Goal: Use online tool/utility: Utilize a website feature to perform a specific function

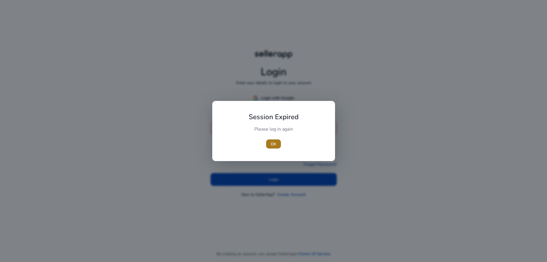
click at [272, 147] on span "OK" at bounding box center [274, 144] width 6 height 6
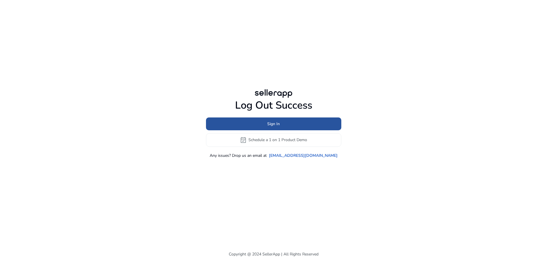
click at [288, 126] on span at bounding box center [273, 124] width 135 height 14
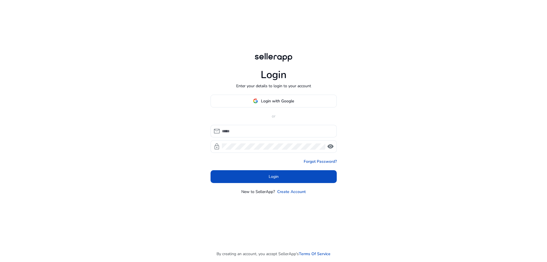
click at [281, 138] on div "mail lock visibility" at bounding box center [274, 139] width 126 height 28
click at [281, 132] on input at bounding box center [277, 131] width 110 height 6
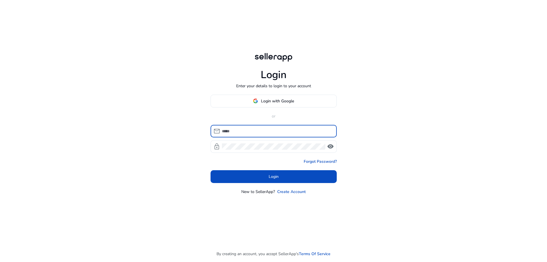
type input "**********"
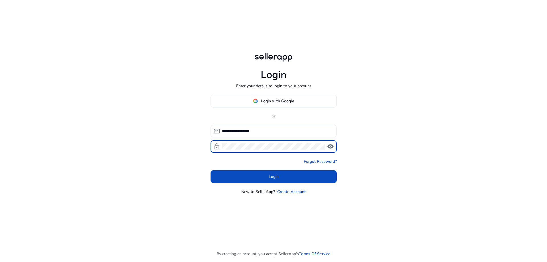
drag, startPoint x: 272, startPoint y: 129, endPoint x: 132, endPoint y: 128, distance: 140.2
click at [132, 128] on div "**********" at bounding box center [273, 131] width 547 height 262
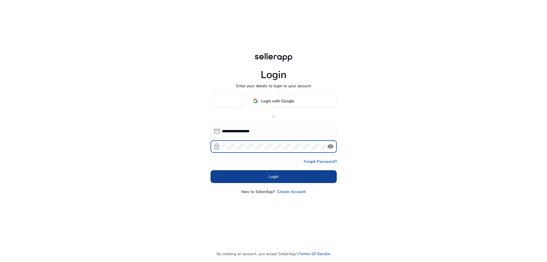
click at [256, 177] on span at bounding box center [274, 177] width 126 height 14
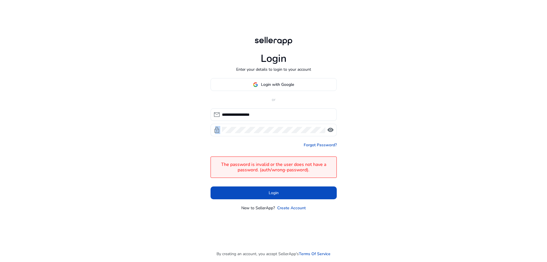
drag, startPoint x: 273, startPoint y: 134, endPoint x: 206, endPoint y: 130, distance: 66.5
click at [206, 130] on div "**********" at bounding box center [273, 123] width 135 height 246
click at [217, 128] on div "lock visibility" at bounding box center [274, 130] width 126 height 13
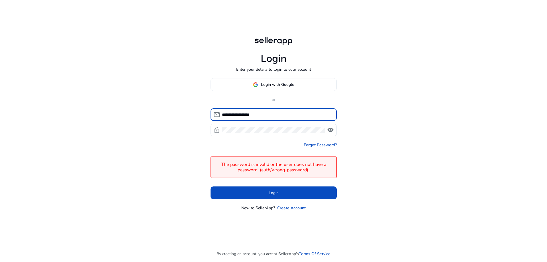
drag, startPoint x: 237, startPoint y: 115, endPoint x: 213, endPoint y: 115, distance: 24.2
click at [213, 115] on div "**********" at bounding box center [272, 114] width 122 height 13
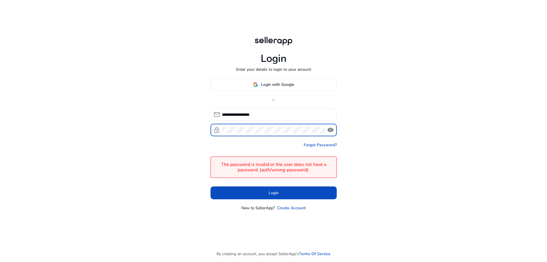
click at [180, 121] on div "**********" at bounding box center [273, 131] width 547 height 262
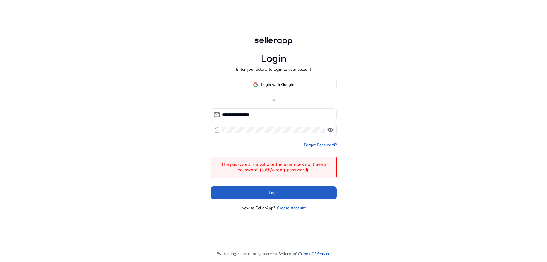
click at [262, 188] on span at bounding box center [274, 193] width 126 height 14
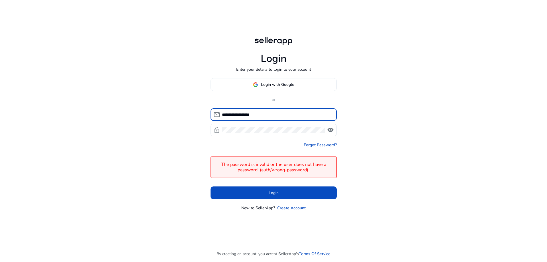
click at [280, 114] on input "**********" at bounding box center [277, 114] width 110 height 6
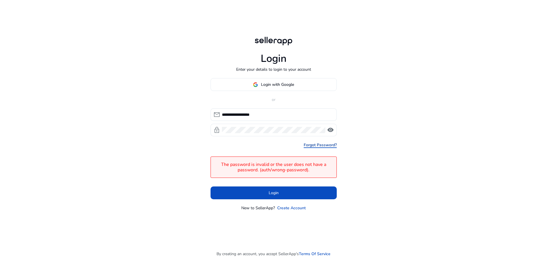
click at [322, 148] on link "Forgot Password?" at bounding box center [320, 145] width 33 height 6
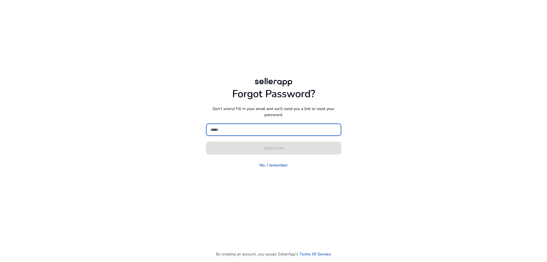
click at [235, 131] on input at bounding box center [274, 130] width 126 height 6
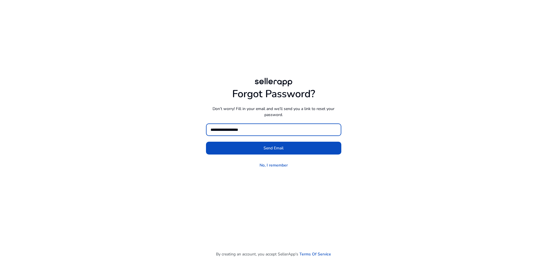
type input "**********"
click at [206, 142] on button "Send Email" at bounding box center [273, 148] width 135 height 13
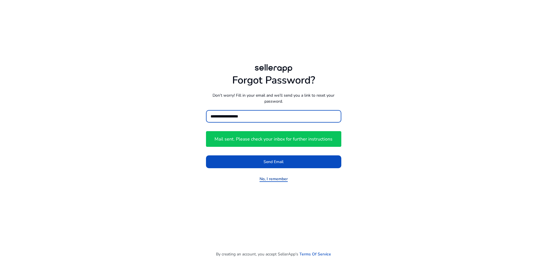
click at [266, 176] on link "No, I remember" at bounding box center [274, 179] width 28 height 6
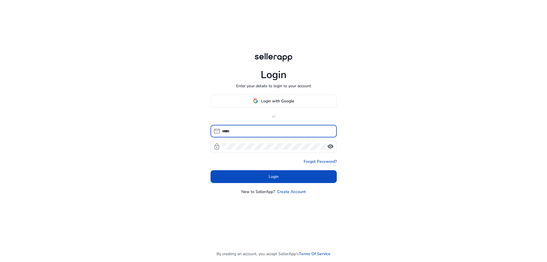
click at [241, 129] on input at bounding box center [277, 131] width 110 height 6
type input "**********"
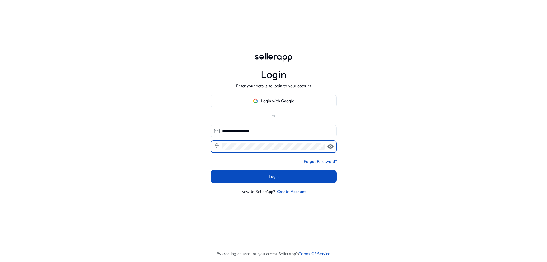
click button "Login" at bounding box center [274, 176] width 126 height 13
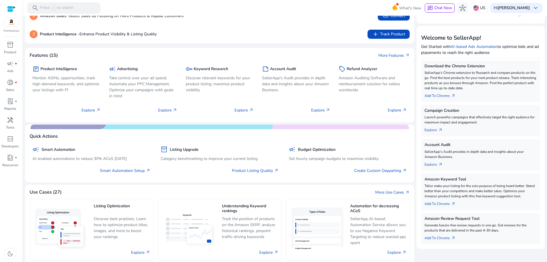
scroll to position [171, 0]
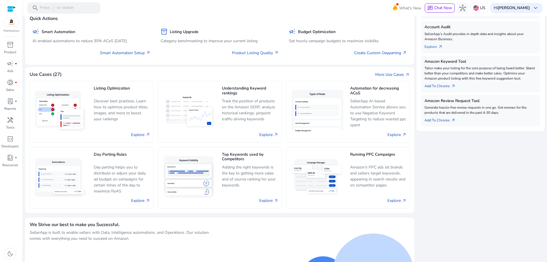
click at [10, 39] on div "Marketplace inventory_2 Product campaign fiber_manual_record Ads donut_small fi…" at bounding box center [11, 131] width 23 height 262
click at [10, 46] on span "inventory_2" at bounding box center [10, 44] width 7 height 7
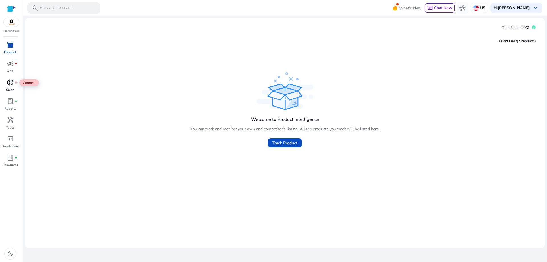
click at [6, 85] on div "donut_small fiber_manual_record" at bounding box center [10, 82] width 16 height 9
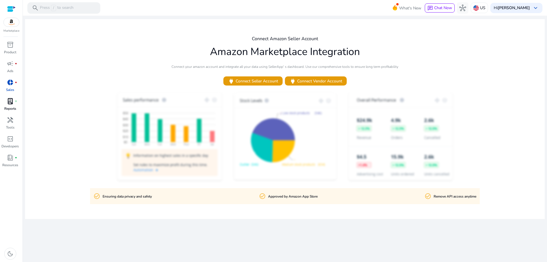
click at [9, 107] on p "Reports" at bounding box center [10, 108] width 12 height 5
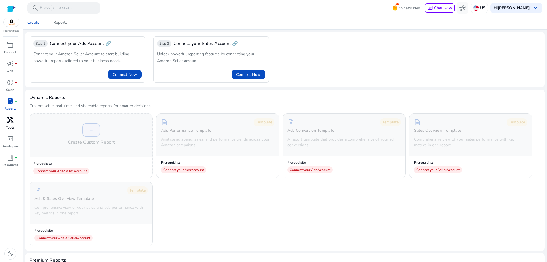
click at [9, 125] on link "handyman Tools" at bounding box center [10, 124] width 20 height 19
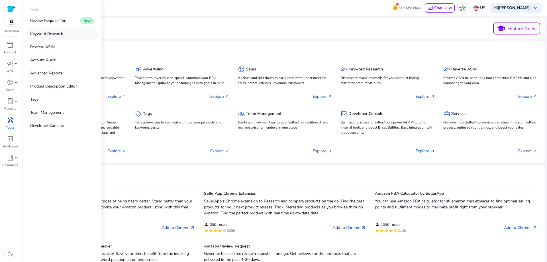
click at [57, 38] on link "Keyword Research" at bounding box center [62, 33] width 73 height 13
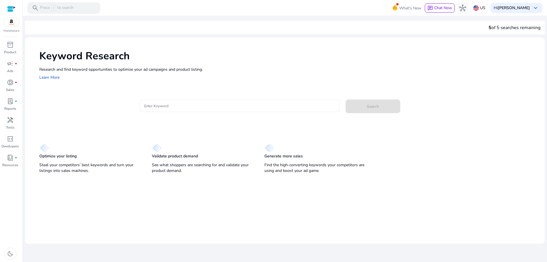
click at [195, 109] on div at bounding box center [239, 105] width 191 height 13
click at [499, 30] on div "5 of 5 searches remaining" at bounding box center [515, 27] width 52 height 7
drag, startPoint x: 487, startPoint y: 27, endPoint x: 544, endPoint y: 28, distance: 57.0
click at [544, 28] on div "5 of 5 searches remaining" at bounding box center [285, 28] width 520 height 14
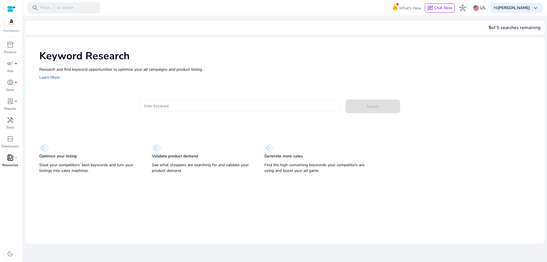
click at [10, 163] on p "Resources" at bounding box center [10, 164] width 16 height 5
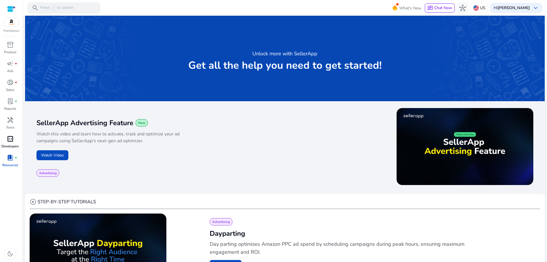
click at [12, 145] on p "Developers" at bounding box center [9, 146] width 17 height 5
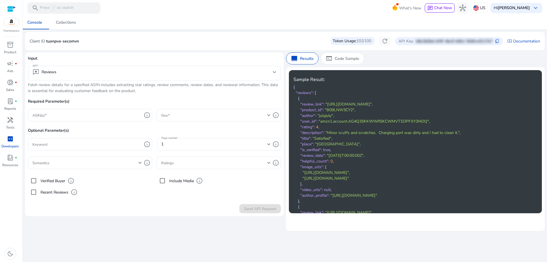
click at [357, 43] on span "102/100" at bounding box center [364, 41] width 15 height 6
click at [433, 40] on p "b8e3b0bd-bf4f-4bc6-b0b1-50dfce9117b7" at bounding box center [454, 41] width 77 height 6
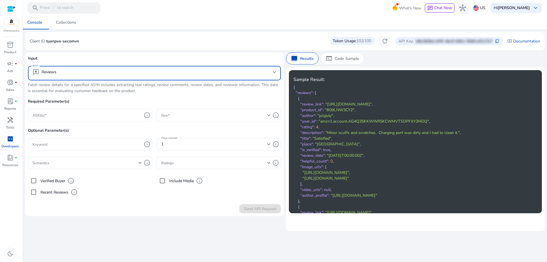
click at [124, 74] on mat-select-trigger "reviews Reviews" at bounding box center [152, 72] width 241 height 7
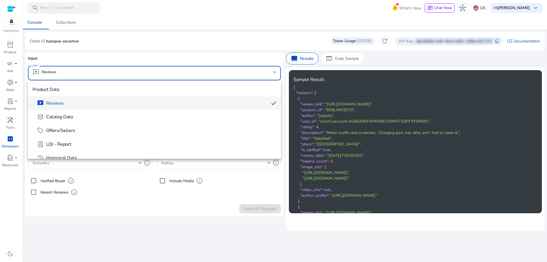
click at [129, 75] on div at bounding box center [273, 131] width 547 height 262
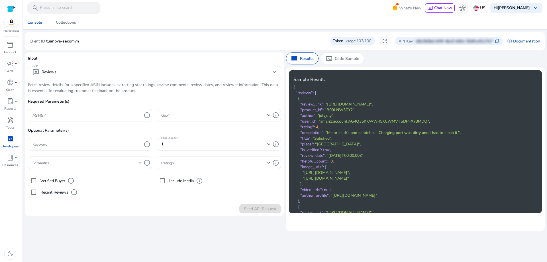
click at [150, 79] on div "reviews Reviews" at bounding box center [154, 73] width 244 height 15
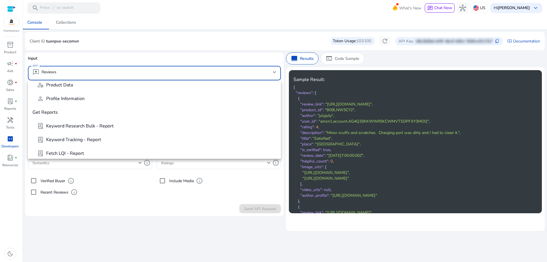
scroll to position [268, 0]
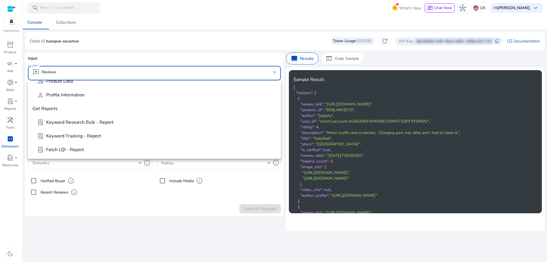
click at [142, 217] on div at bounding box center [273, 131] width 547 height 262
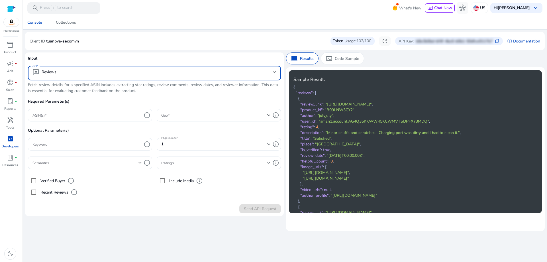
click at [151, 74] on mat-select-trigger "reviews Reviews" at bounding box center [152, 72] width 241 height 7
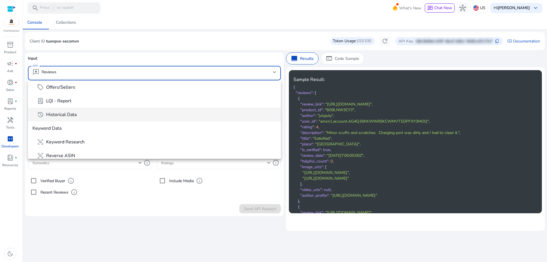
scroll to position [57, 0]
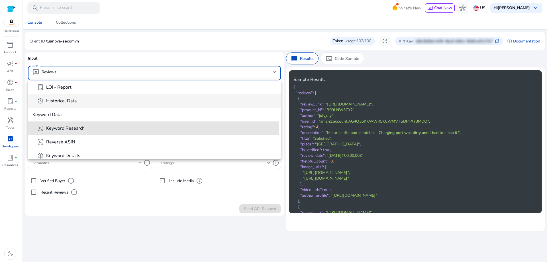
click at [147, 127] on span "frame_inspect Keyword Research" at bounding box center [156, 128] width 239 height 7
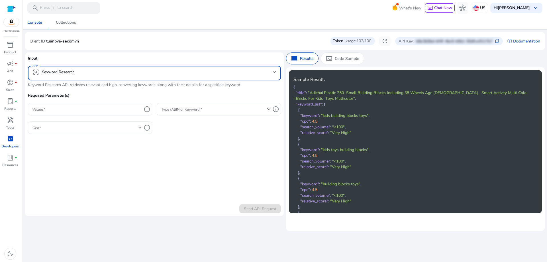
click at [87, 107] on input "Values" at bounding box center [86, 109] width 109 height 6
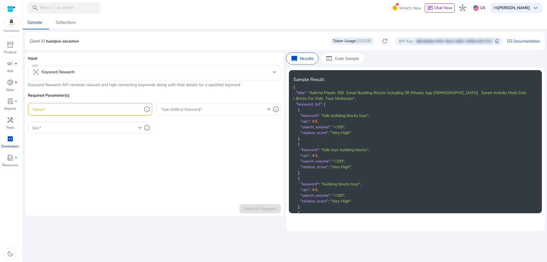
click at [166, 152] on form "Input API frame_inspect Keyword Research Keyword Research API retrieves relevan…" at bounding box center [154, 134] width 253 height 158
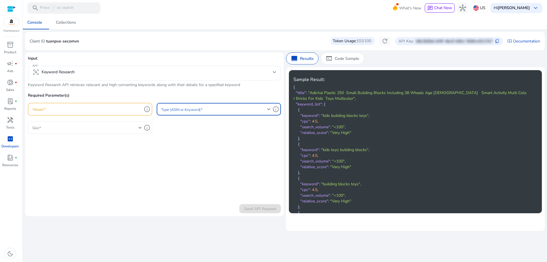
click at [243, 109] on span at bounding box center [214, 109] width 106 height 6
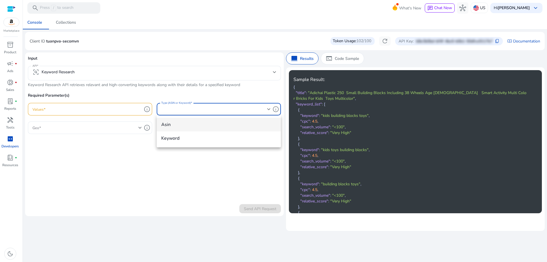
click at [243, 109] on div at bounding box center [273, 131] width 547 height 262
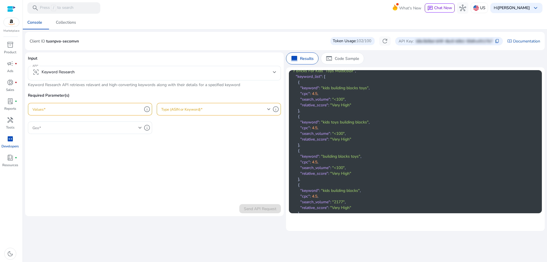
scroll to position [0, 0]
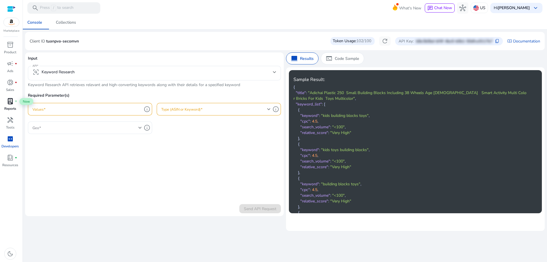
click at [15, 102] on span "fiber_manual_record" at bounding box center [16, 101] width 2 height 2
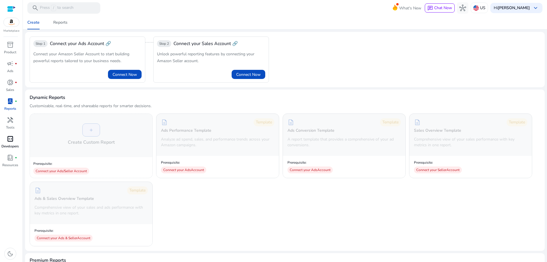
click at [10, 141] on span "code_blocks" at bounding box center [10, 138] width 7 height 7
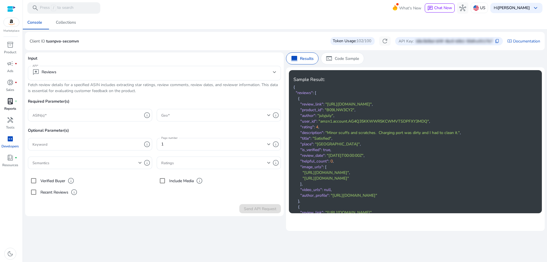
click at [11, 106] on p "Reports" at bounding box center [10, 108] width 12 height 5
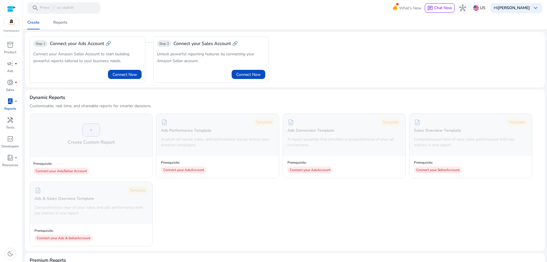
click at [23, 73] on div "Marketplace inventory_2 Product campaign fiber_manual_record Ads donut_small fi…" at bounding box center [11, 131] width 23 height 262
click at [14, 83] on div "donut_small fiber_manual_record" at bounding box center [10, 82] width 16 height 9
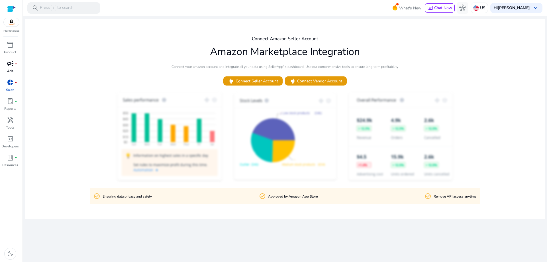
click at [14, 66] on div "campaign fiber_manual_record" at bounding box center [10, 63] width 16 height 9
click at [12, 48] on span "inventory_2" at bounding box center [10, 44] width 7 height 7
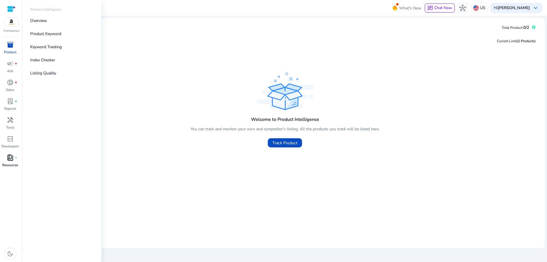
click at [11, 160] on span "book_4" at bounding box center [10, 157] width 7 height 7
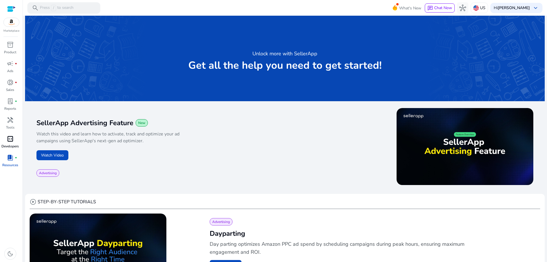
click at [10, 139] on span "code_blocks" at bounding box center [10, 138] width 7 height 7
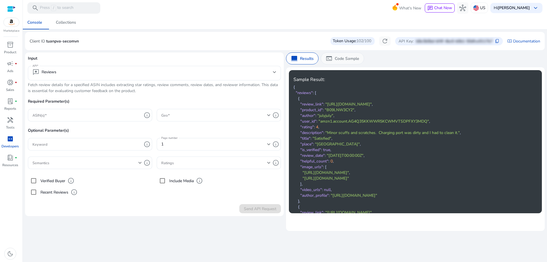
click at [331, 55] on span "terminal" at bounding box center [329, 58] width 7 height 7
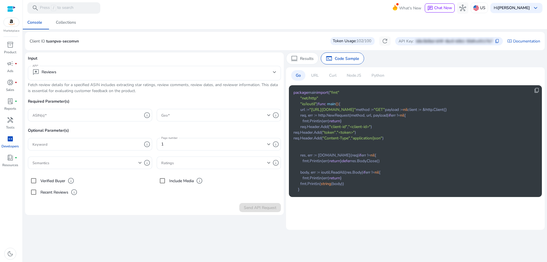
click at [382, 74] on p "Python" at bounding box center [378, 75] width 13 height 6
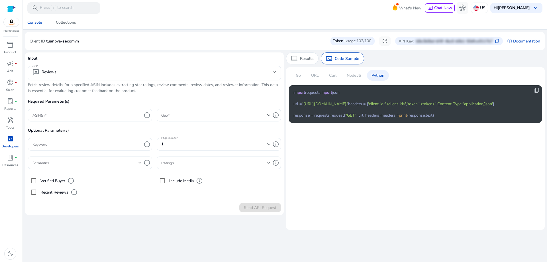
drag, startPoint x: 310, startPoint y: 158, endPoint x: 383, endPoint y: 158, distance: 73.0
click at [383, 118] on code "import requests import json url = "[URL][DOMAIN_NAME]" headers = { 'client-id' …" at bounding box center [394, 104] width 201 height 28
drag, startPoint x: 400, startPoint y: 151, endPoint x: 300, endPoint y: 158, distance: 100.0
click at [300, 118] on pre "import requests import json url = "[URL][DOMAIN_NAME]" headers = { 'client-id' …" at bounding box center [411, 104] width 235 height 28
click at [300, 118] on code "import requests import json url = "[URL][DOMAIN_NAME]" headers = { 'client-id' …" at bounding box center [394, 104] width 201 height 28
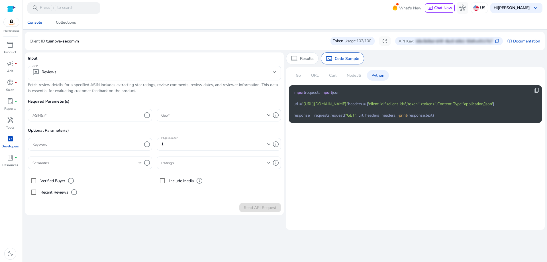
click at [53, 122] on div at bounding box center [90, 124] width 124 height 6
click at [61, 119] on div at bounding box center [86, 115] width 109 height 13
click at [61, 117] on input "ASIN(s)" at bounding box center [86, 115] width 109 height 6
click at [65, 127] on div at bounding box center [90, 124] width 124 height 6
drag, startPoint x: 131, startPoint y: 87, endPoint x: 168, endPoint y: 87, distance: 37.3
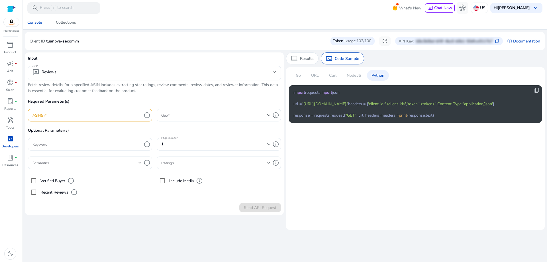
click at [168, 87] on p "Fetch review details for a specified ASIN includes extracting star ratings, rev…" at bounding box center [154, 88] width 253 height 12
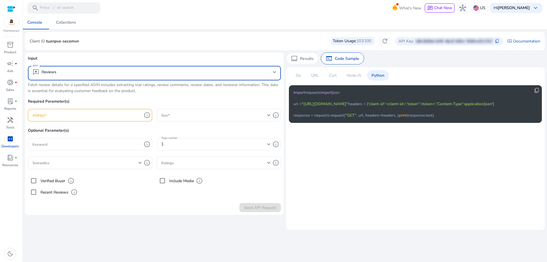
click at [88, 73] on mat-select-trigger "reviews Reviews" at bounding box center [152, 72] width 241 height 7
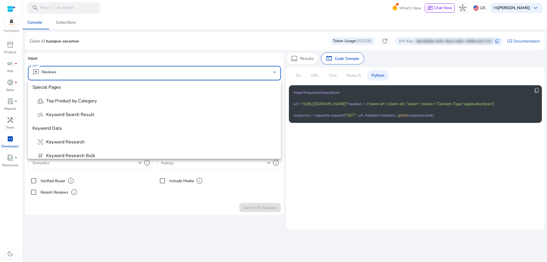
scroll to position [85, 0]
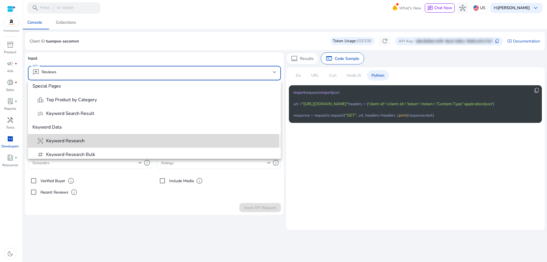
click at [117, 143] on span "frame_inspect Keyword Research" at bounding box center [156, 140] width 239 height 7
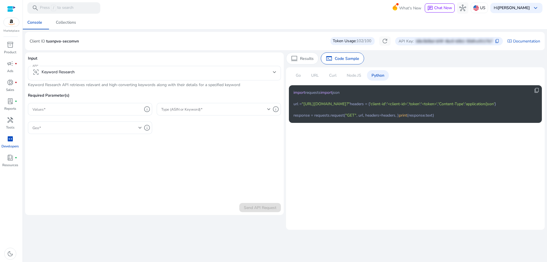
drag, startPoint x: 146, startPoint y: 84, endPoint x: 205, endPoint y: 86, distance: 58.8
click at [205, 86] on div "Input API frame_inspect Keyword Research Keyword Research API retrieves relevan…" at bounding box center [154, 97] width 253 height 85
click at [205, 86] on p "Keyword Research API retrieves relevant and high-converting keywords along with…" at bounding box center [154, 85] width 253 height 6
click at [134, 112] on div at bounding box center [86, 109] width 109 height 13
click at [135, 112] on input "Values" at bounding box center [86, 109] width 109 height 6
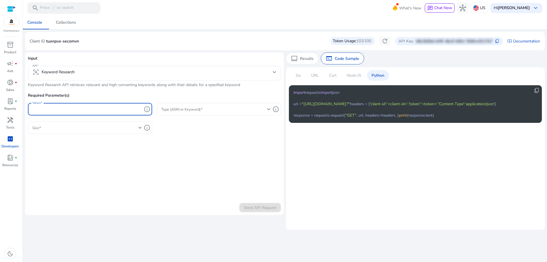
click at [224, 110] on span at bounding box center [214, 109] width 106 height 6
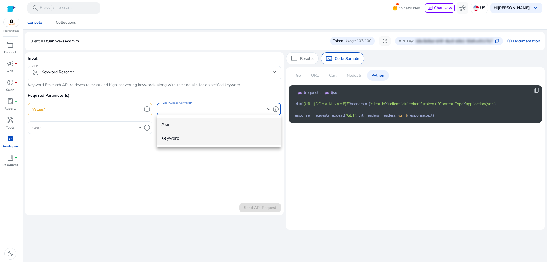
click at [197, 136] on span "keyword" at bounding box center [218, 138] width 115 height 6
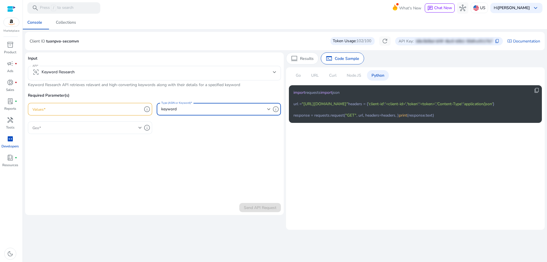
click at [98, 124] on div at bounding box center [86, 127] width 109 height 7
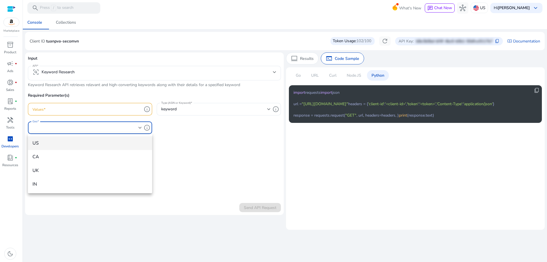
click at [89, 146] on mat-option "US" at bounding box center [90, 143] width 124 height 14
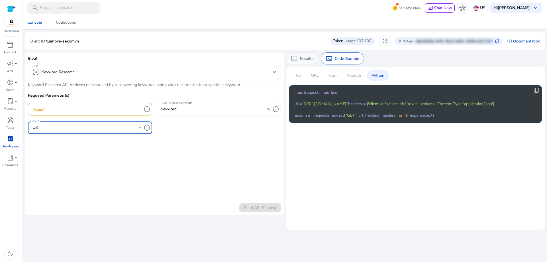
click at [302, 60] on p "Results" at bounding box center [307, 59] width 14 height 6
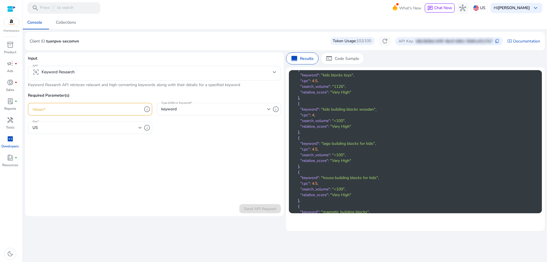
scroll to position [399, 0]
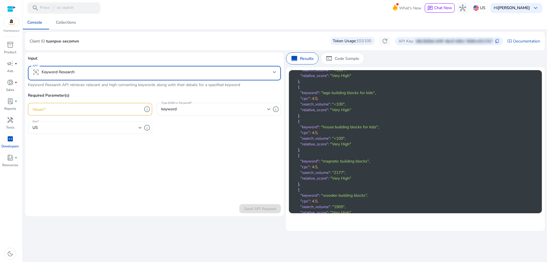
click at [95, 77] on mat-select "frame_inspect Keyword Research" at bounding box center [154, 73] width 244 height 9
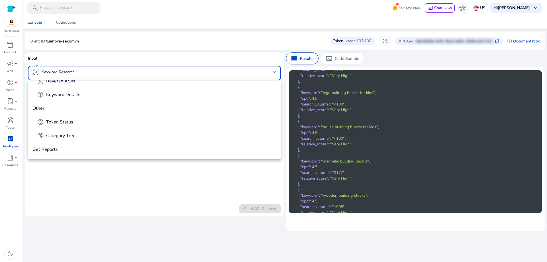
scroll to position [188, 0]
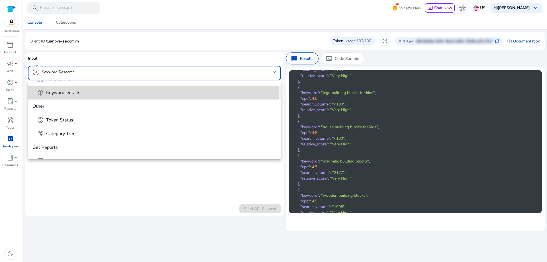
click at [110, 94] on span "package_2 Keyword Details" at bounding box center [156, 92] width 239 height 7
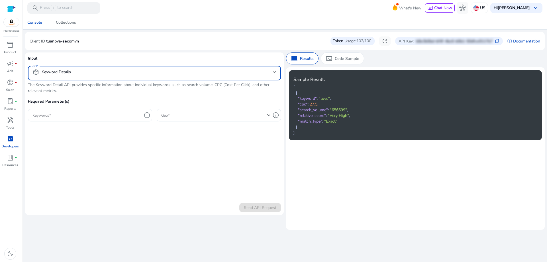
click at [115, 116] on input "Keywords" at bounding box center [86, 115] width 109 height 6
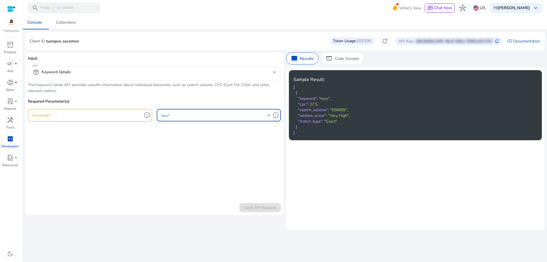
click at [211, 115] on span at bounding box center [214, 115] width 106 height 6
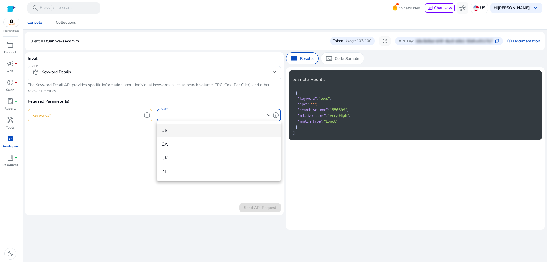
click at [193, 130] on span "US" at bounding box center [218, 130] width 115 height 6
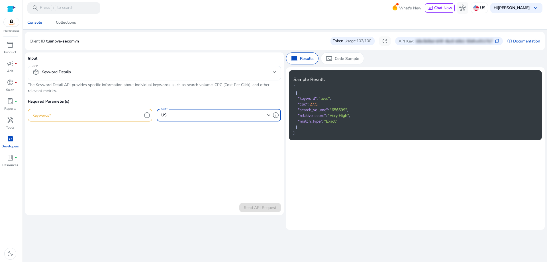
click at [101, 72] on mat-select-trigger "package_2 Keyword Details" at bounding box center [152, 72] width 241 height 7
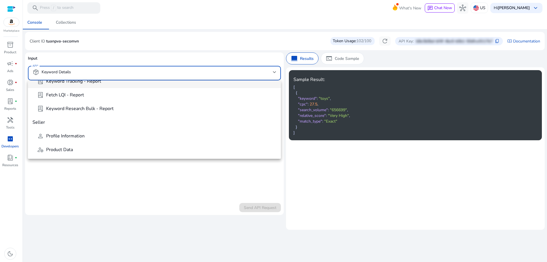
scroll to position [240, 0]
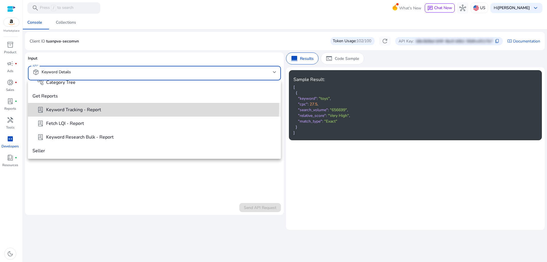
click at [99, 105] on mat-option "lab_profile Keyword Tracking - Report" at bounding box center [154, 110] width 253 height 14
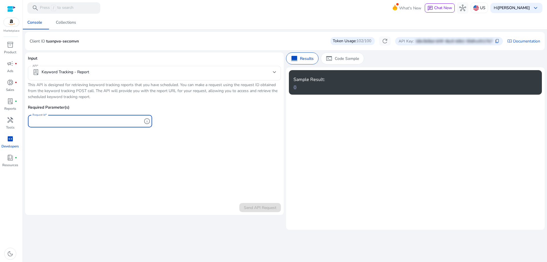
click at [98, 121] on input "Request Id" at bounding box center [86, 121] width 109 height 6
click at [144, 72] on mat-select-trigger "lab_profile Keyword Tracking - Report" at bounding box center [152, 72] width 241 height 7
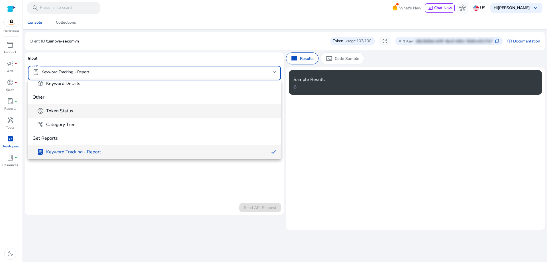
scroll to position [169, 0]
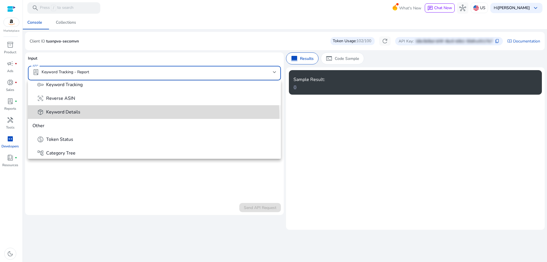
click at [121, 117] on mat-option "package_2 Keyword Details" at bounding box center [154, 112] width 253 height 14
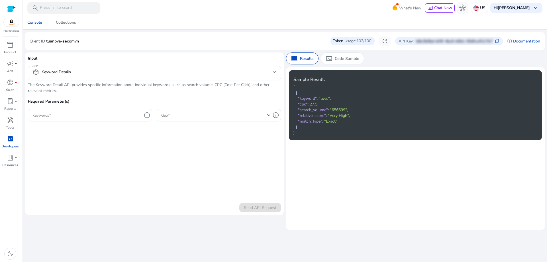
click at [142, 79] on div "package_2 Keyword Details" at bounding box center [154, 73] width 244 height 15
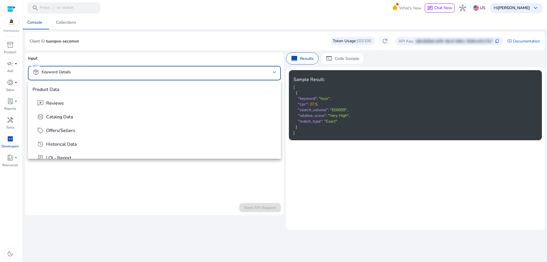
scroll to position [129, 0]
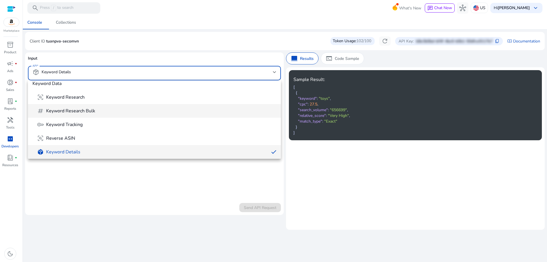
click at [124, 113] on span "tag Keyword Research Bulk" at bounding box center [156, 110] width 239 height 7
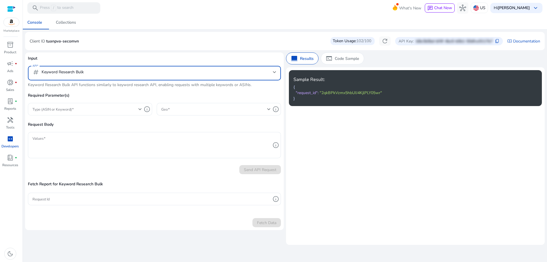
click at [137, 104] on div at bounding box center [86, 109] width 109 height 13
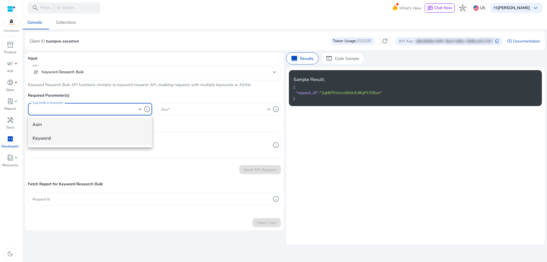
click at [99, 135] on span "keyword" at bounding box center [89, 138] width 115 height 6
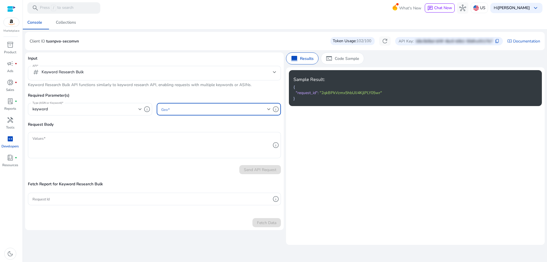
click at [224, 109] on span at bounding box center [214, 109] width 106 height 6
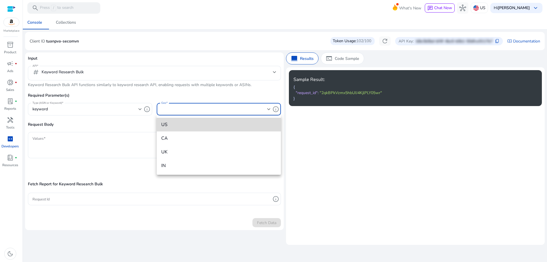
click at [183, 125] on span "US" at bounding box center [218, 124] width 115 height 6
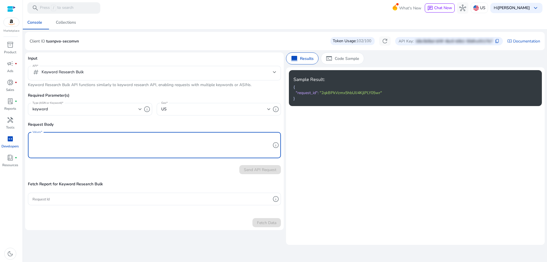
click at [137, 148] on textarea "Values" at bounding box center [151, 145] width 238 height 21
click at [151, 176] on mat-card "Input API tag Keyword Research Bulk Keyword Research Bulk API functions similar…" at bounding box center [154, 141] width 259 height 178
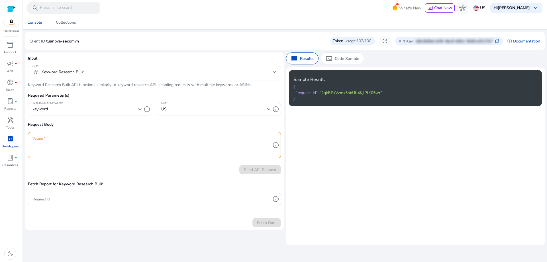
click at [74, 80] on div "tag Keyword Research Bulk" at bounding box center [154, 73] width 244 height 15
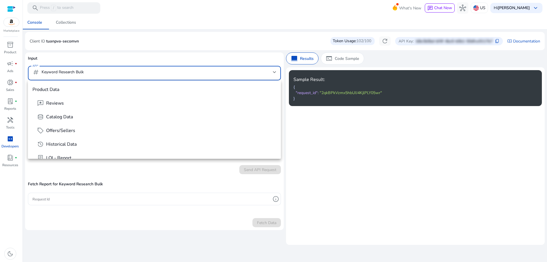
scroll to position [88, 0]
